Goal: Information Seeking & Learning: Learn about a topic

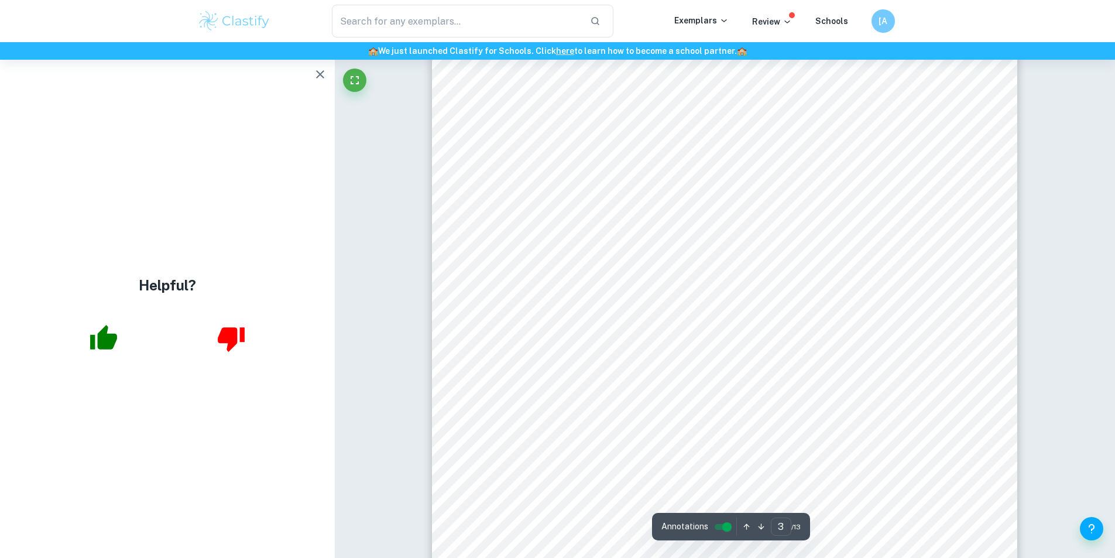
scroll to position [2048, 0]
drag, startPoint x: 662, startPoint y: 252, endPoint x: 956, endPoint y: 260, distance: 293.9
click at [956, 260] on span "were crushed up using a mortar and pestle, before being mixed with a deionised …" at bounding box center [713, 254] width 490 height 11
click at [974, 252] on div "According to crystal field theory, the coloured nature of transition metal comp…" at bounding box center [724, 196] width 585 height 827
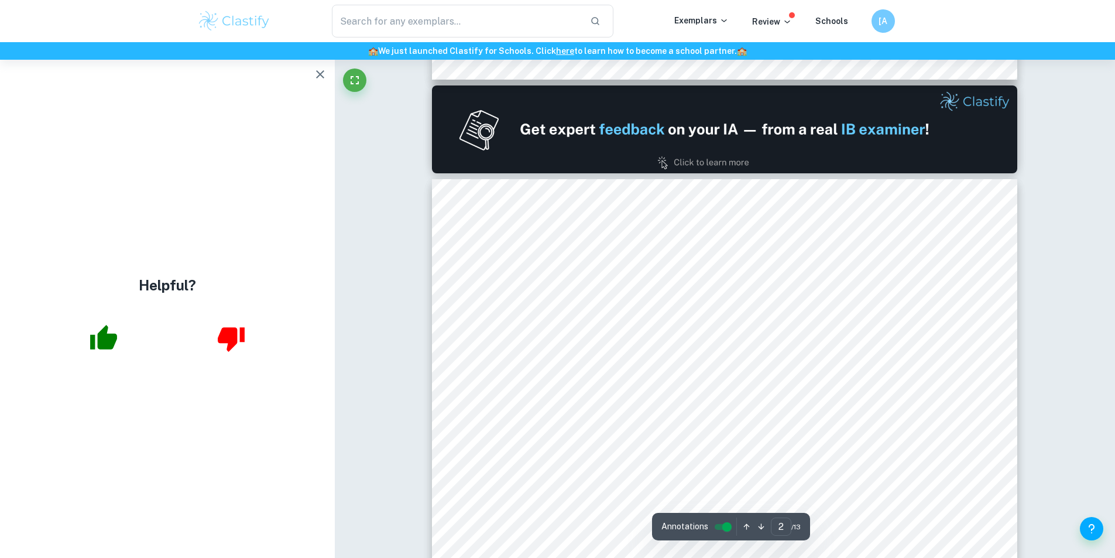
type input "1"
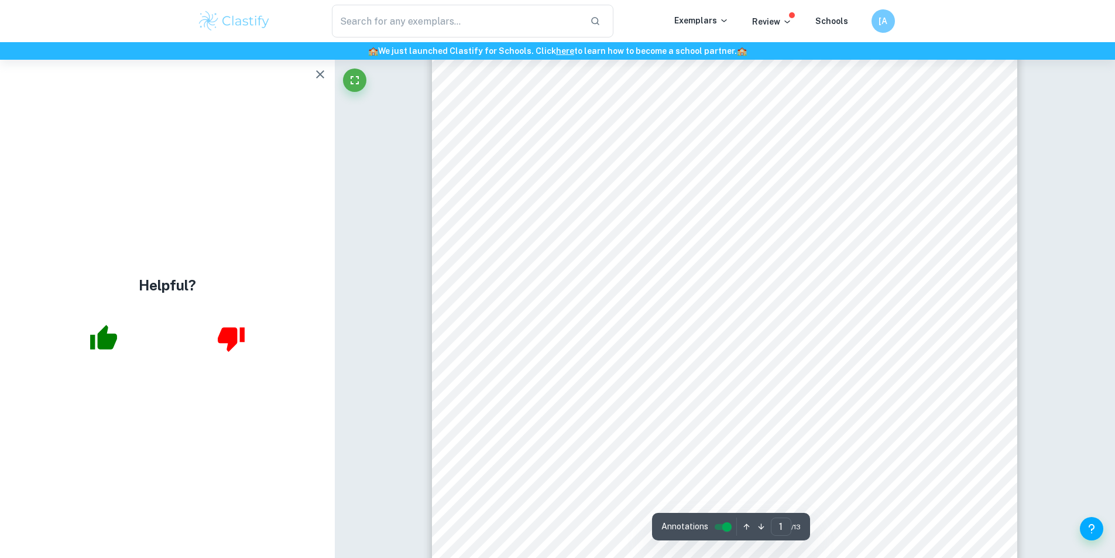
scroll to position [117, 0]
